Goal: Task Accomplishment & Management: Complete application form

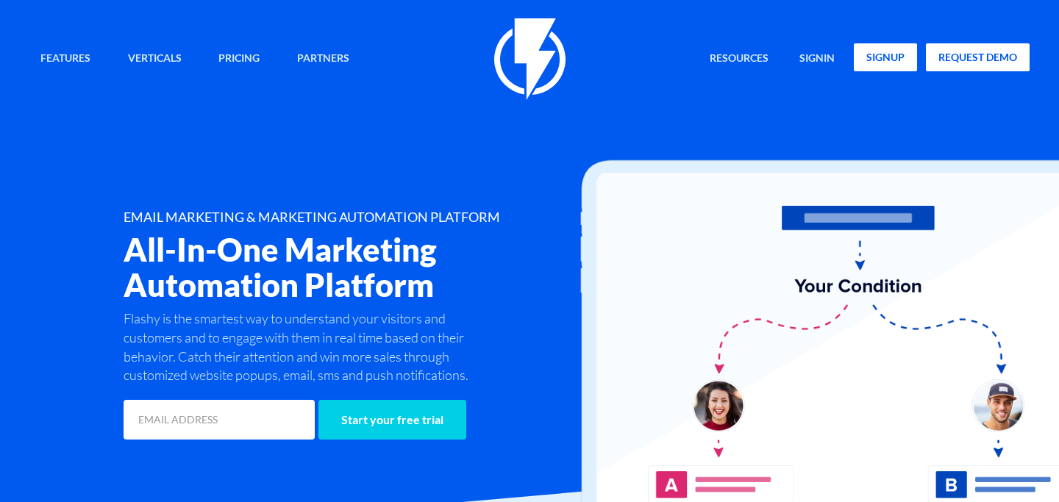
click at [881, 65] on link "signup" at bounding box center [885, 57] width 63 height 28
